Goal: Check status: Check status

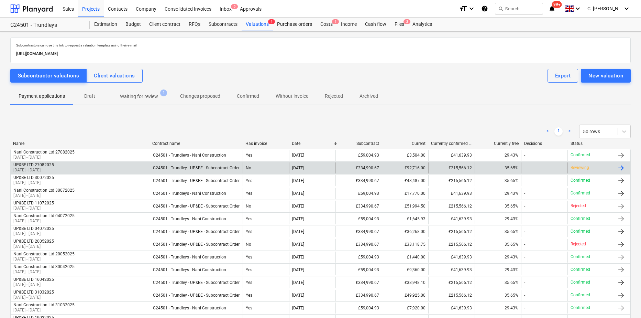
click at [64, 166] on div "UP&BE LTD 27082025 01 Jul 2025 - 31 Jul 2025" at bounding box center [80, 167] width 139 height 11
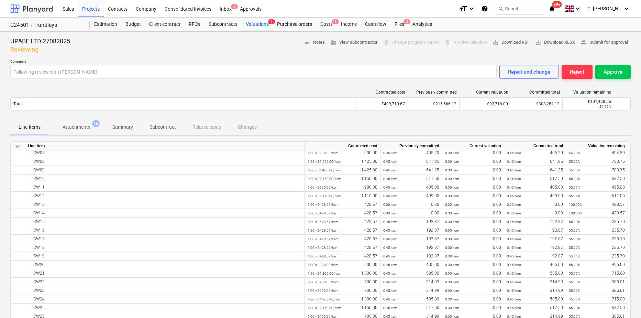
click at [24, 6] on div at bounding box center [31, 8] width 43 height 17
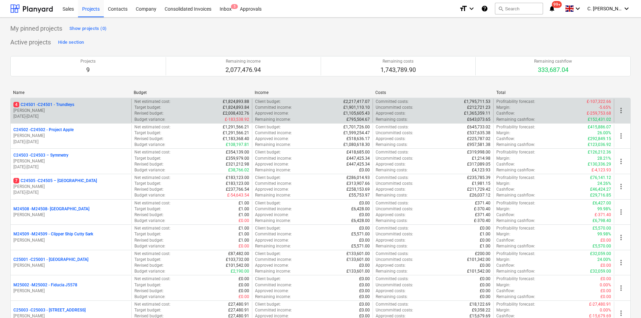
click at [36, 108] on p "G. Taylor" at bounding box center [70, 111] width 115 height 6
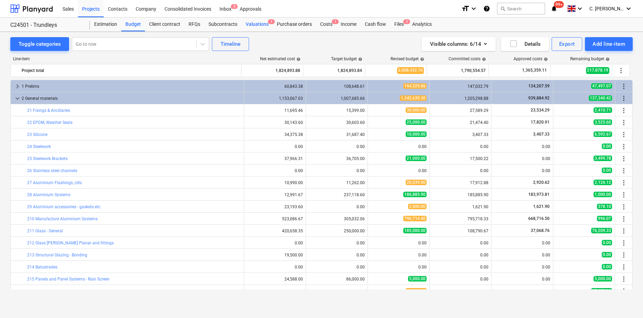
click at [257, 23] on div "Valuations 1" at bounding box center [257, 25] width 31 height 14
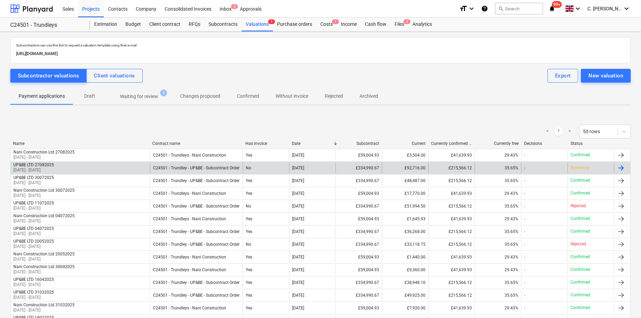
click at [37, 168] on p "01 Jul 2025 - 31 Jul 2025" at bounding box center [33, 170] width 41 height 6
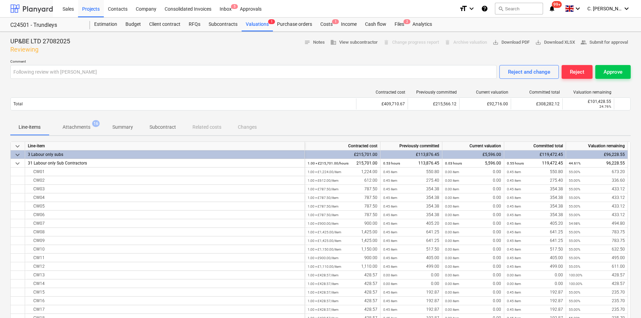
click at [30, 6] on div at bounding box center [31, 8] width 43 height 17
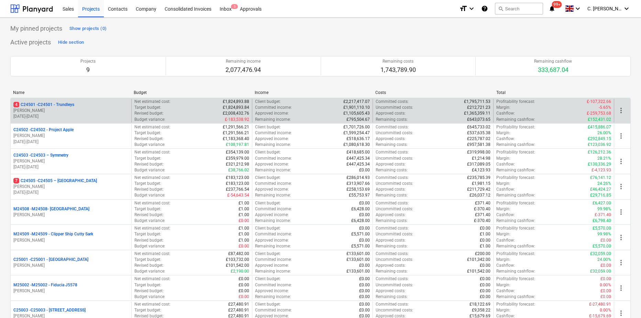
click at [44, 106] on p "4 C24501 - C24501 - Trundleys" at bounding box center [43, 105] width 61 height 6
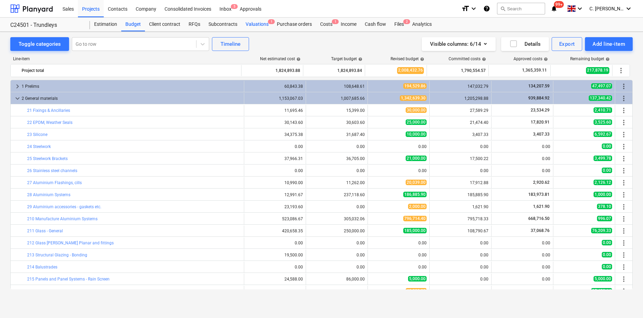
click at [253, 24] on div "Valuations 1" at bounding box center [257, 25] width 31 height 14
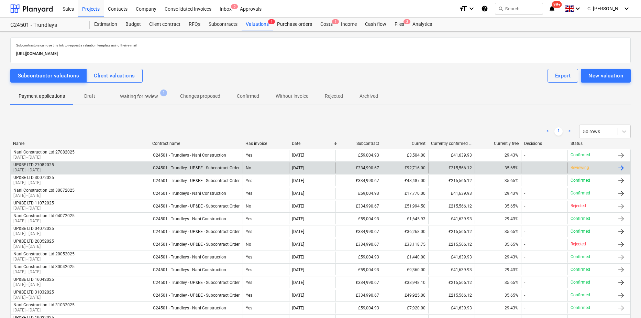
click at [53, 166] on div "UP&BE LTD 27082025" at bounding box center [33, 164] width 41 height 5
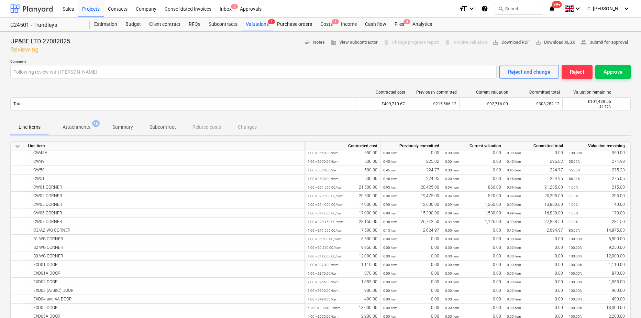
click at [19, 13] on div at bounding box center [31, 8] width 43 height 17
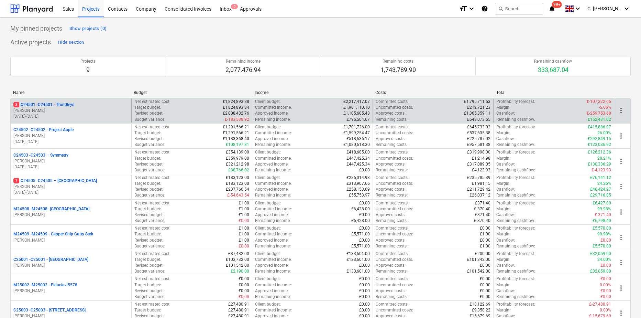
click at [64, 111] on p "G. Taylor" at bounding box center [70, 111] width 115 height 6
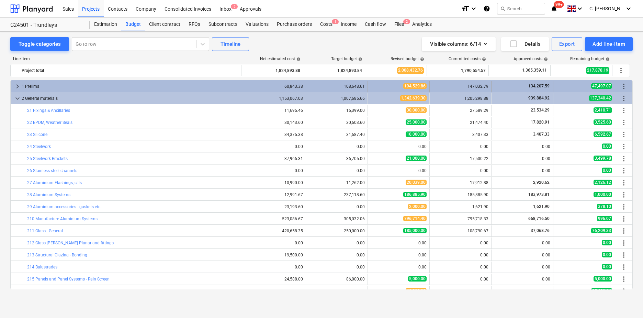
click at [15, 86] on span "keyboard_arrow_right" at bounding box center [17, 86] width 8 height 8
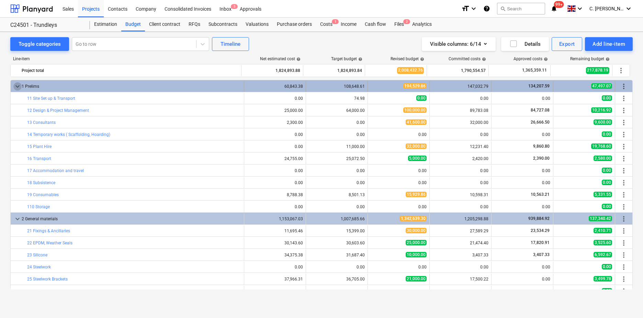
click at [15, 86] on span "keyboard_arrow_down" at bounding box center [17, 86] width 8 height 8
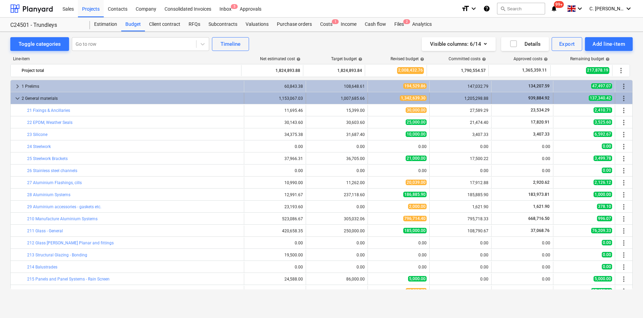
click at [15, 97] on span "keyboard_arrow_down" at bounding box center [17, 98] width 8 height 8
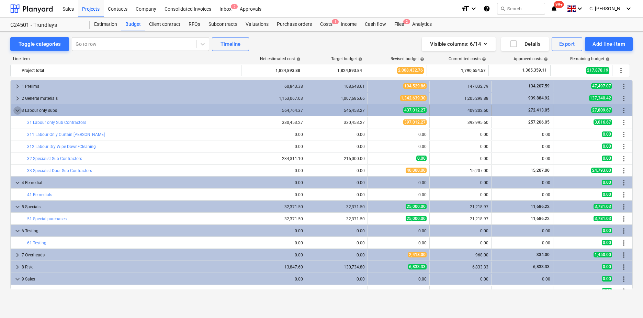
click at [17, 112] on span "keyboard_arrow_down" at bounding box center [17, 110] width 8 height 8
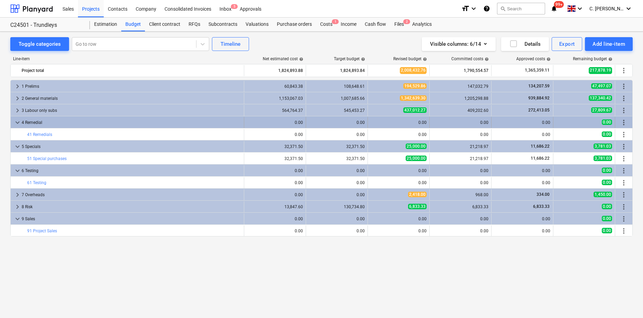
click at [19, 123] on span "keyboard_arrow_down" at bounding box center [17, 122] width 8 height 8
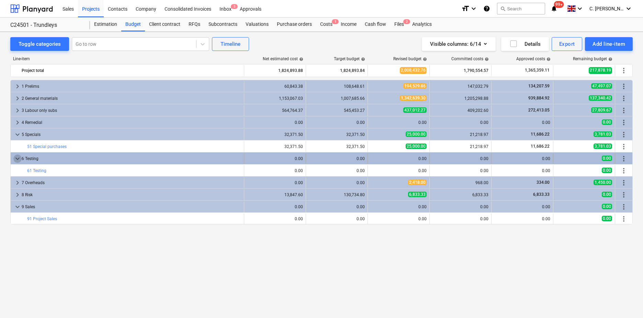
click at [15, 159] on span "keyboard_arrow_down" at bounding box center [17, 158] width 8 height 8
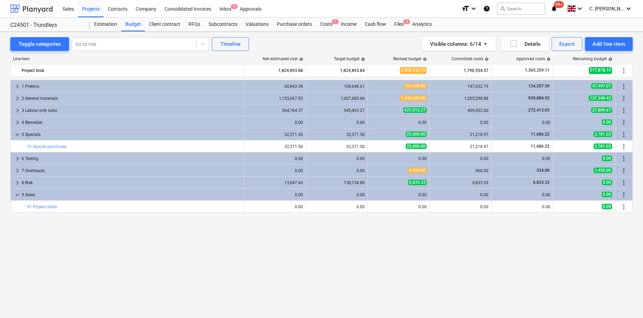
click at [24, 10] on div at bounding box center [31, 8] width 43 height 17
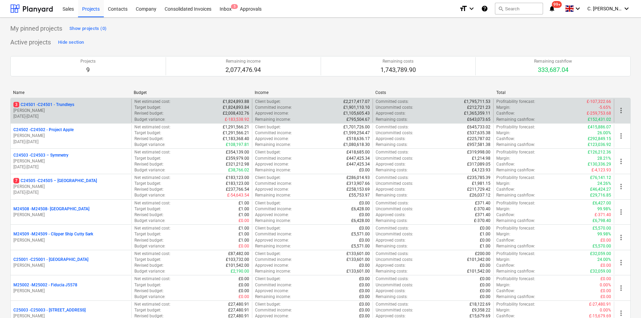
click at [35, 105] on p "3 C24501 - C24501 - Trundleys" at bounding box center [43, 105] width 61 height 6
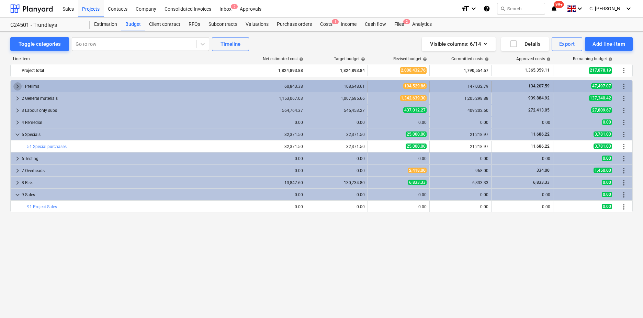
click at [17, 84] on span "keyboard_arrow_right" at bounding box center [17, 86] width 8 height 8
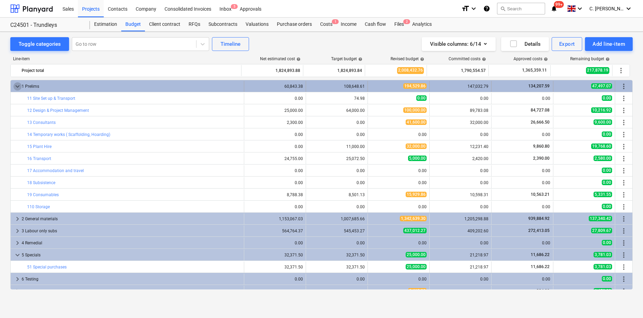
click at [18, 85] on span "keyboard_arrow_down" at bounding box center [17, 86] width 8 height 8
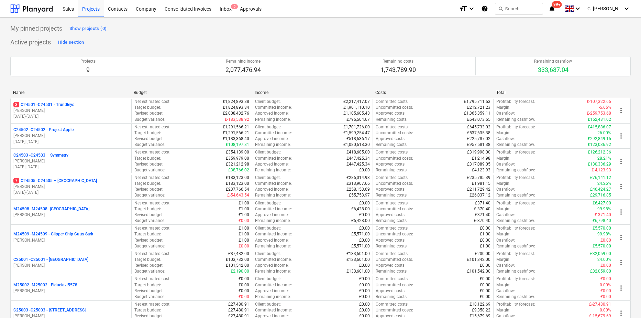
click at [31, 186] on p "G. Taylor" at bounding box center [70, 187] width 115 height 6
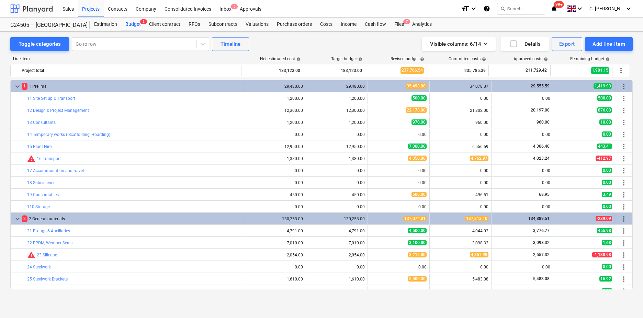
click at [26, 6] on div at bounding box center [31, 8] width 43 height 17
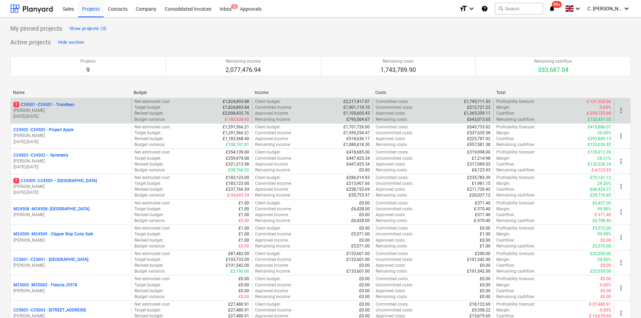
click at [66, 112] on p "G. Taylor" at bounding box center [70, 111] width 115 height 6
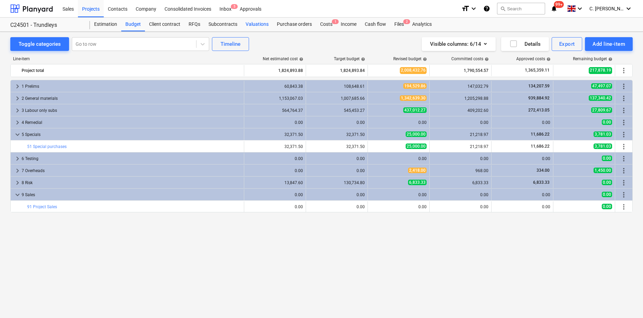
click at [252, 25] on div "Valuations" at bounding box center [257, 25] width 31 height 14
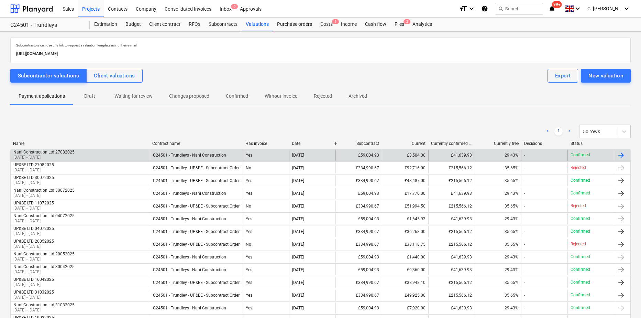
click at [51, 153] on div "Nani Construction Ltd 27082025" at bounding box center [43, 151] width 61 height 5
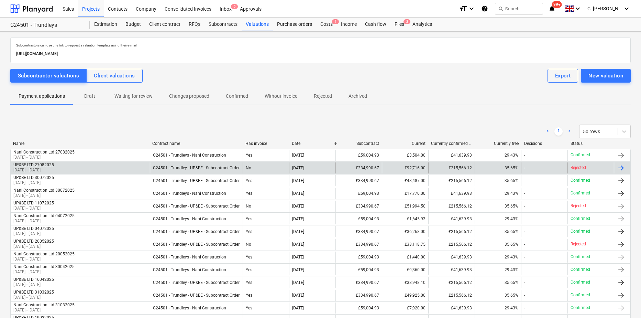
click at [40, 167] on div "UP&BE LTD 27082025" at bounding box center [33, 164] width 41 height 5
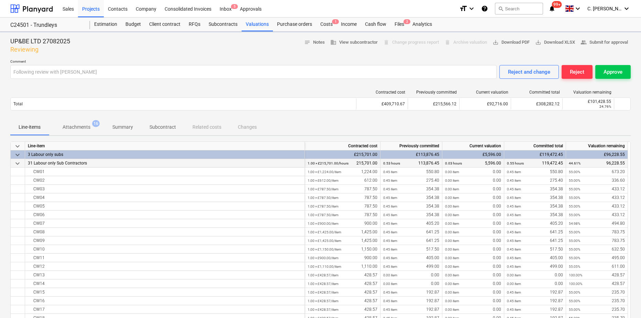
type input "To be reviewed as discussed with Cristi"
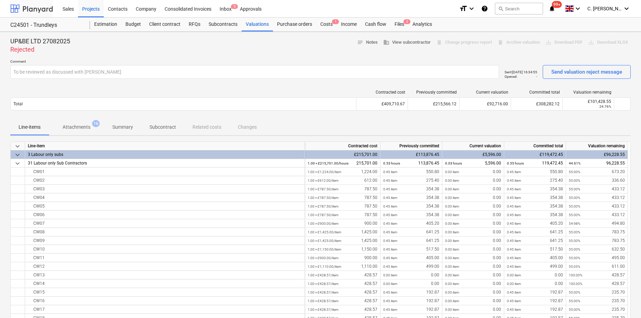
click at [25, 7] on div at bounding box center [31, 8] width 43 height 17
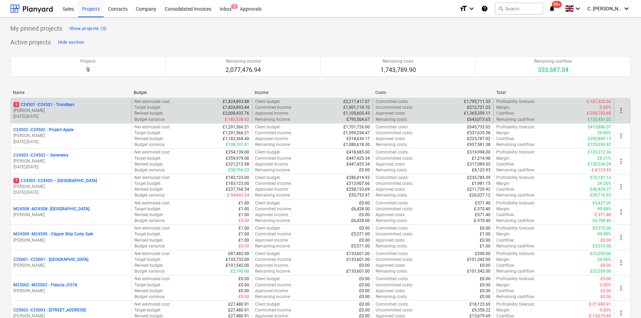
click at [62, 111] on p "G. Taylor" at bounding box center [70, 111] width 115 height 6
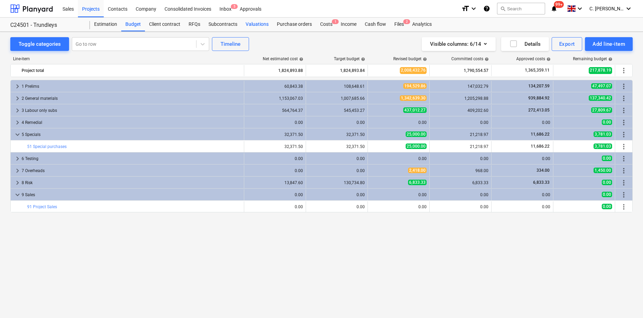
click at [251, 24] on div "Valuations" at bounding box center [257, 25] width 31 height 14
